Goal: Book appointment/travel/reservation

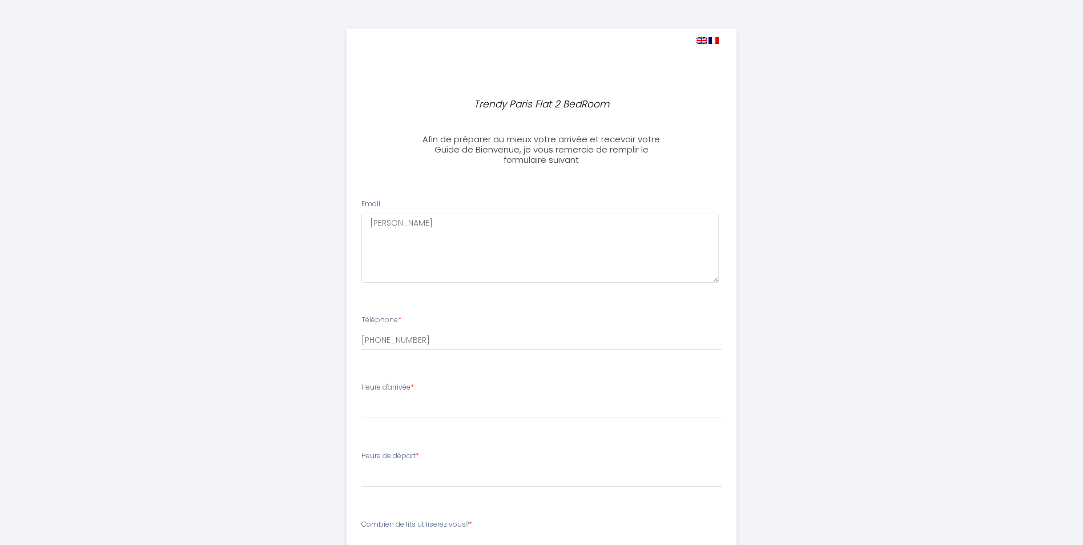
select select
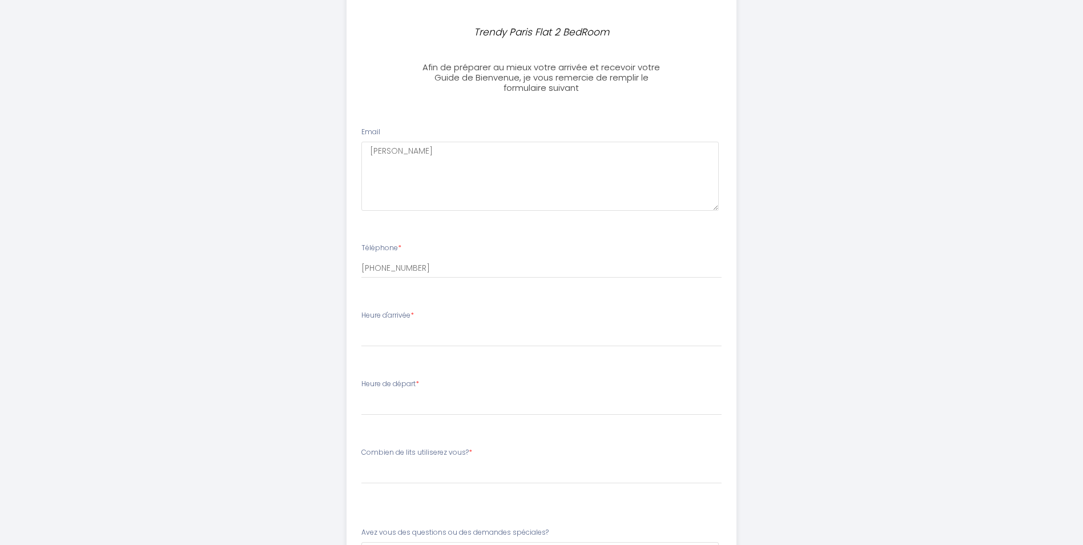
scroll to position [114, 0]
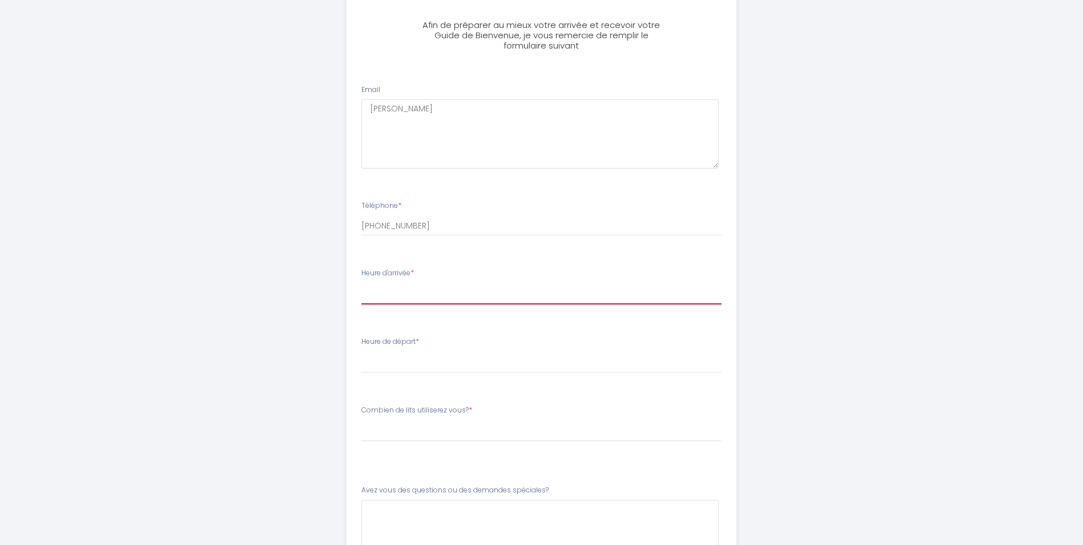
click at [432, 283] on select "15:00 15:30 16:00 16:30 17:00 17:30 18:00 18:30 19:00 19:30 20:00 20:30 21:00 2…" at bounding box center [541, 294] width 360 height 22
select select "15:00"
click at [361, 283] on select "15:00 15:30 16:00 16:30 17:00 17:30 18:00 18:30 19:00 19:30 20:00 20:30 21:00 2…" at bounding box center [541, 294] width 360 height 22
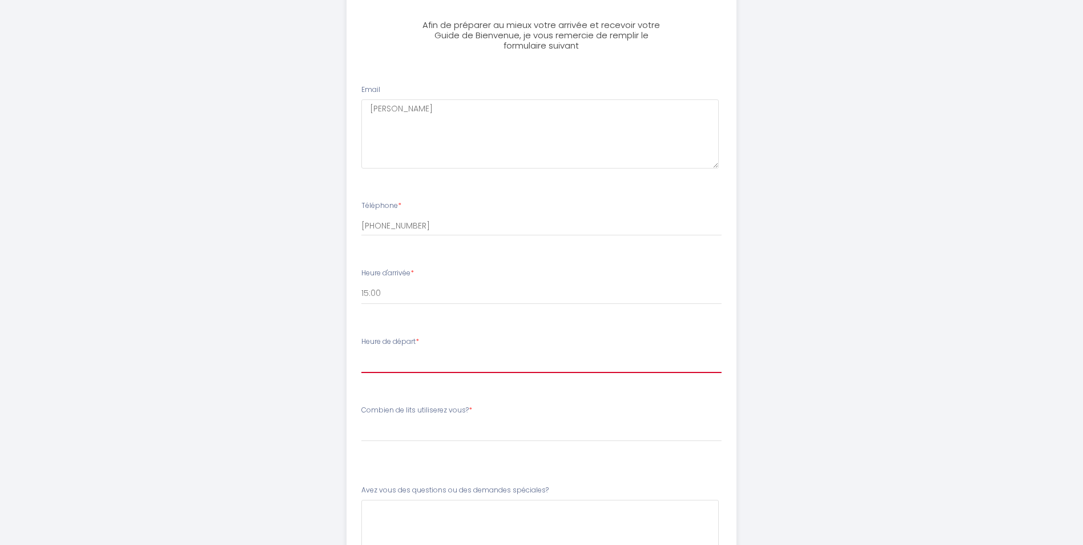
click at [407, 353] on select "00:00 00:30 01:00 01:30 02:00 02:30 03:00 03:30 04:00 04:30 05:00 05:30 06:00 0…" at bounding box center [541, 362] width 360 height 22
select select "10:00"
click at [361, 351] on select "00:00 00:30 01:00 01:30 02:00 02:30 03:00 03:30 04:00 04:30 05:00 05:30 06:00 0…" at bounding box center [541, 362] width 360 height 22
click at [419, 411] on label "Combien de lits utiliserez vous? *" at bounding box center [416, 410] width 111 height 11
click at [449, 410] on label "Combien de lits utiliserez vous? *" at bounding box center [416, 410] width 111 height 11
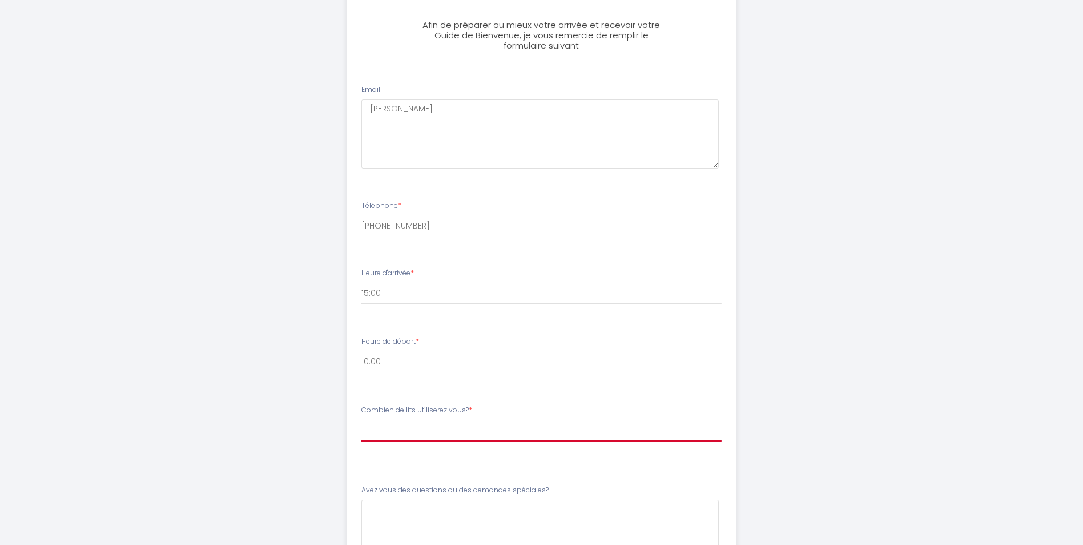
click at [437, 423] on select "[PERSON_NAME] de lits utiliserez vous? 1 lit Queen Size,1 lit Queen size+1 cana…" at bounding box center [541, 431] width 360 height 22
drag, startPoint x: 468, startPoint y: 408, endPoint x: 361, endPoint y: 405, distance: 106.8
click at [361, 405] on div "Combien de lits utiliserez vous? * [PERSON_NAME] de lits utiliserez vous? 1 lit…" at bounding box center [541, 429] width 375 height 48
copy label "Combien de lits utiliserez vous?"
click at [419, 421] on select "[PERSON_NAME] de lits utiliserez vous? 1 lit Queen Size,1 lit Queen size+1 cana…" at bounding box center [541, 431] width 360 height 22
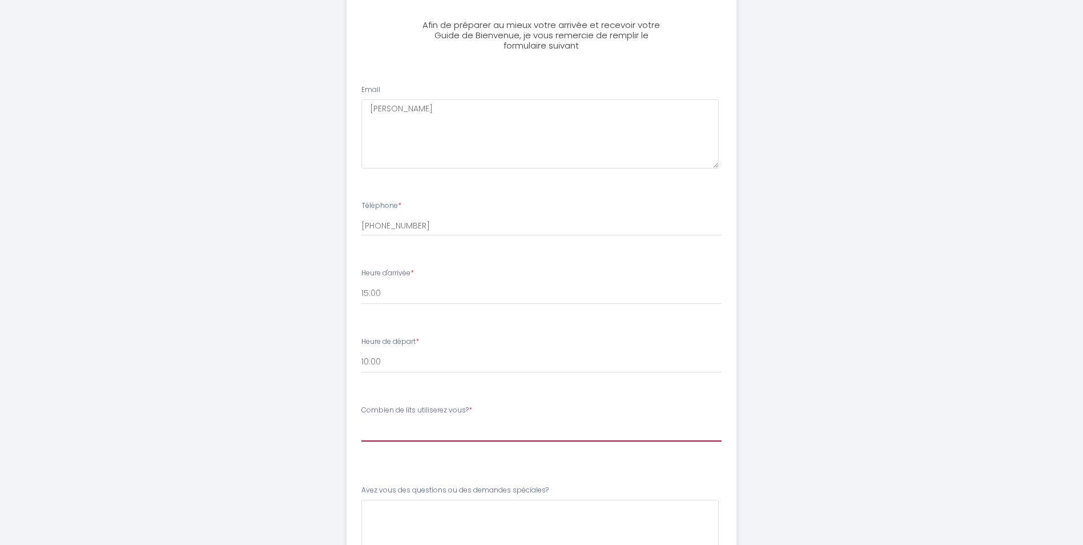
select select "1 lit Queen Size,1 lit Queen size+1 canapé lit simple,1 lit double,1 lit Queen …"
click at [361, 420] on select "[PERSON_NAME] de lits utiliserez vous? 1 lit Queen Size,1 lit Queen size+1 cana…" at bounding box center [541, 431] width 360 height 22
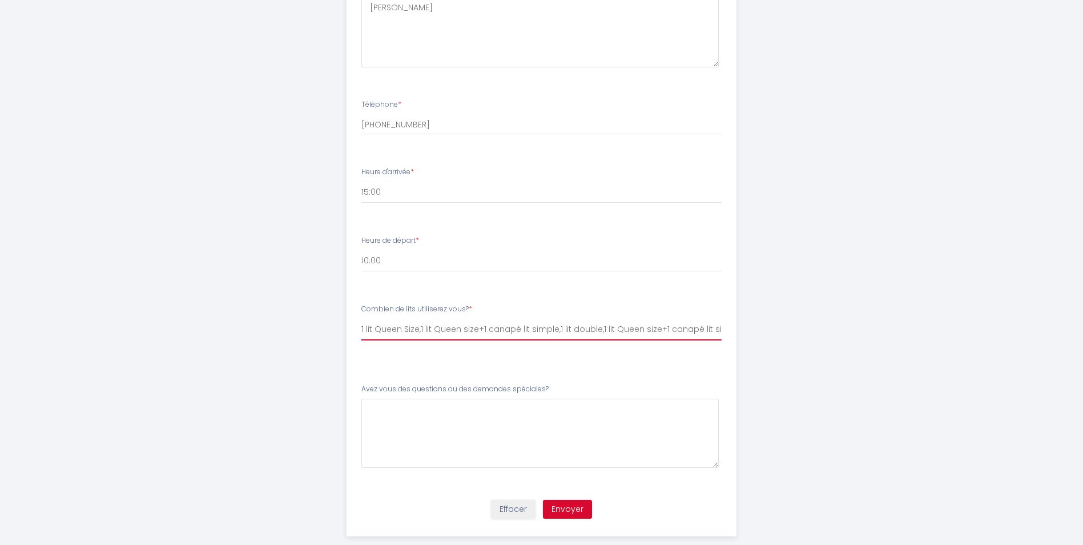
scroll to position [228, 0]
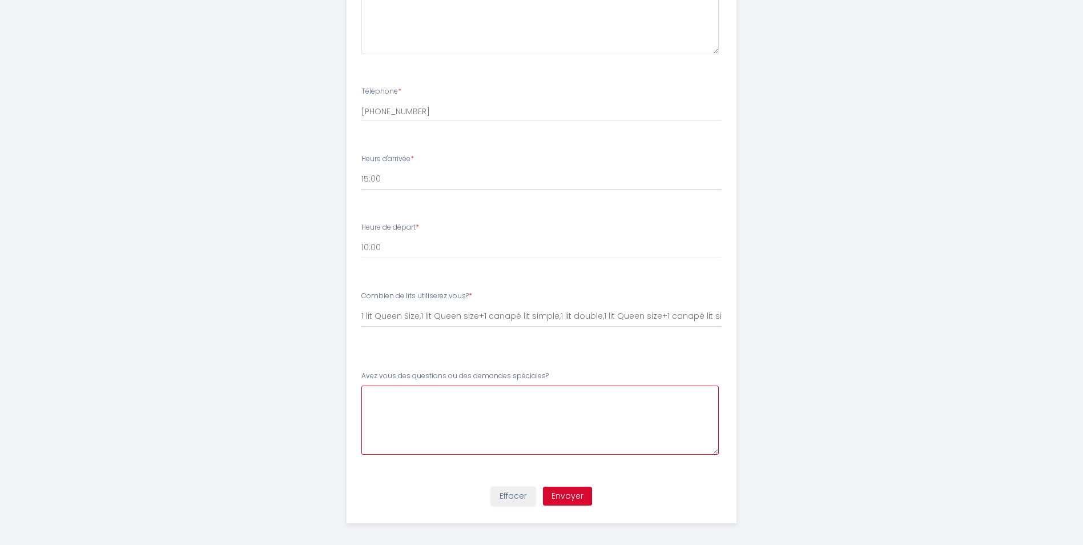
click at [412, 404] on spéciales\?5 at bounding box center [539, 419] width 357 height 69
type spéciales\?5 "We have four adults. I would like to have the most spacious beds possible"
click at [569, 498] on button "Envoyer" at bounding box center [567, 495] width 49 height 19
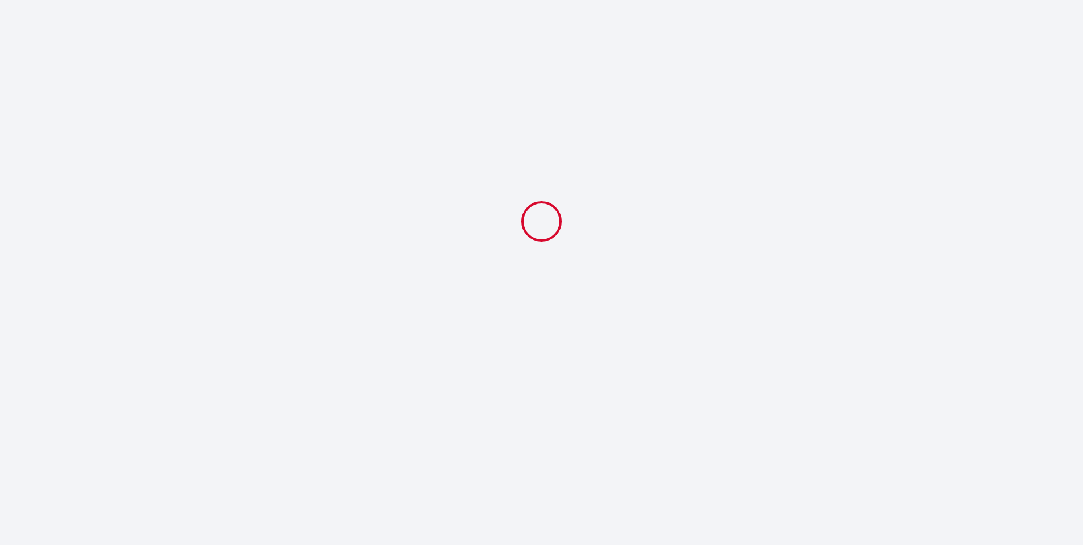
scroll to position [0, 0]
select select "10:00"
select select "1 lit Queen Size,1 lit Queen size+1 canapé lit simple,1 lit double,1 lit Queen …"
